Goal: Check status: Check status

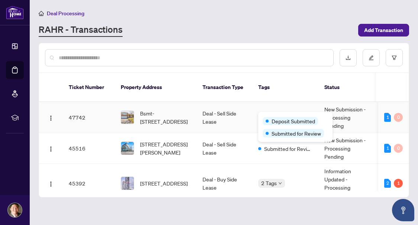
click at [280, 115] on div "Deposit Submitted Submitted for Review" at bounding box center [295, 127] width 74 height 30
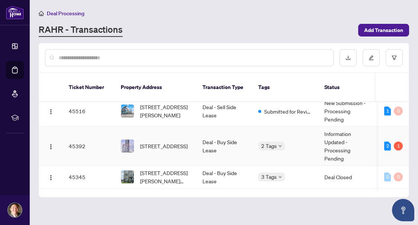
scroll to position [74, 0]
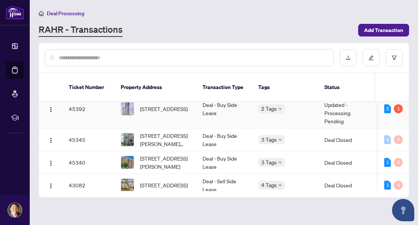
click at [205, 116] on td "Deal - Buy Side Lease" at bounding box center [225, 108] width 56 height 39
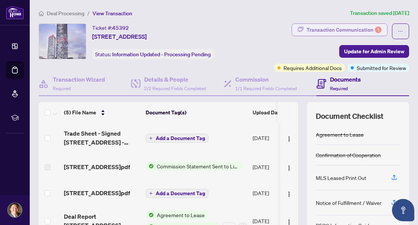
click at [345, 28] on div "Transaction Communication 1" at bounding box center [344, 30] width 75 height 12
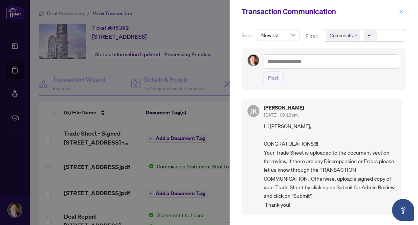
click at [401, 13] on icon "close" at bounding box center [401, 11] width 5 height 5
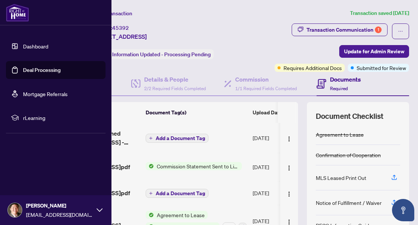
click at [30, 70] on link "Deal Processing" at bounding box center [42, 70] width 38 height 7
